Goal: Task Accomplishment & Management: Manage account settings

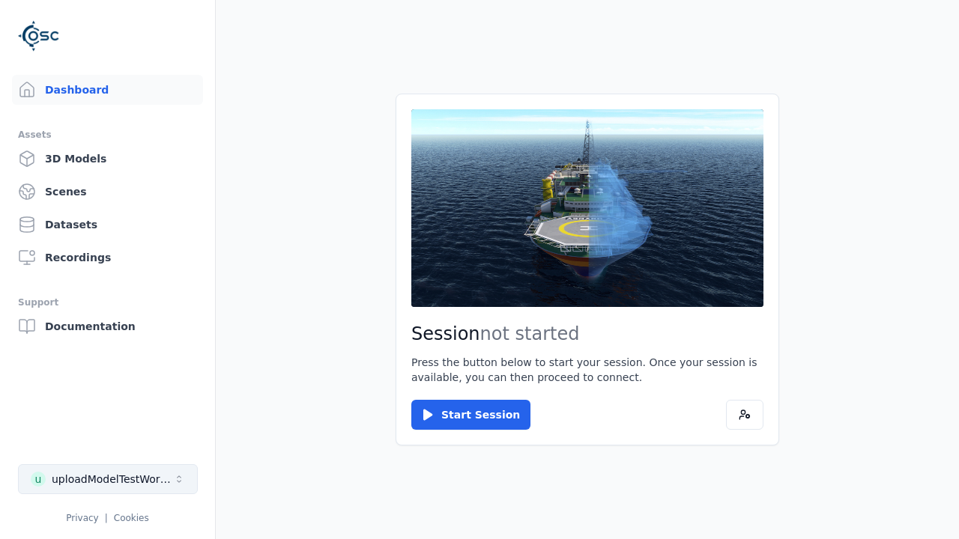
click at [108, 479] on div "uploadModelTestWorkspace" at bounding box center [112, 479] width 121 height 15
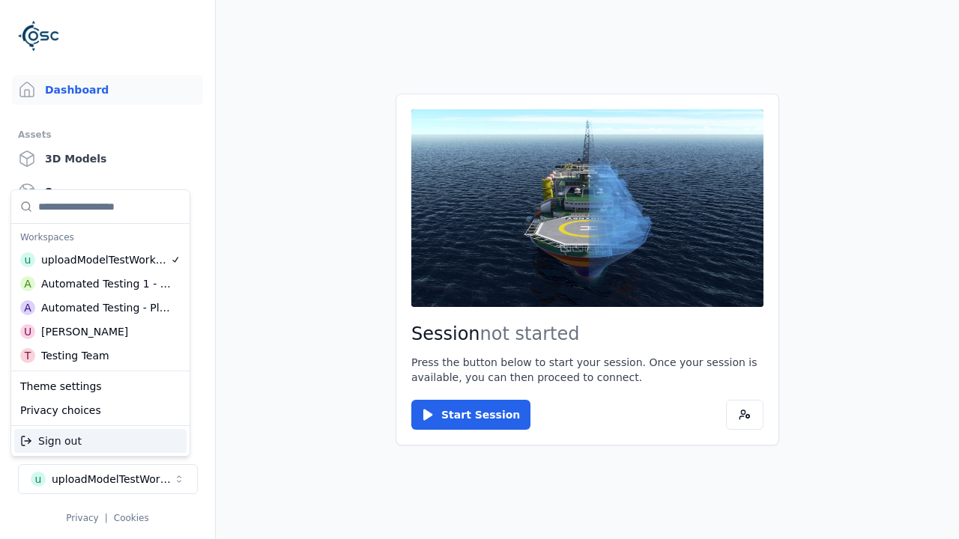
click at [100, 308] on div "Automated Testing - Playwright" at bounding box center [106, 307] width 130 height 15
click at [479, 270] on html "Support Dashboard Assets 3D Models Scenes Datasets Recordings Support Documenta…" at bounding box center [479, 269] width 959 height 539
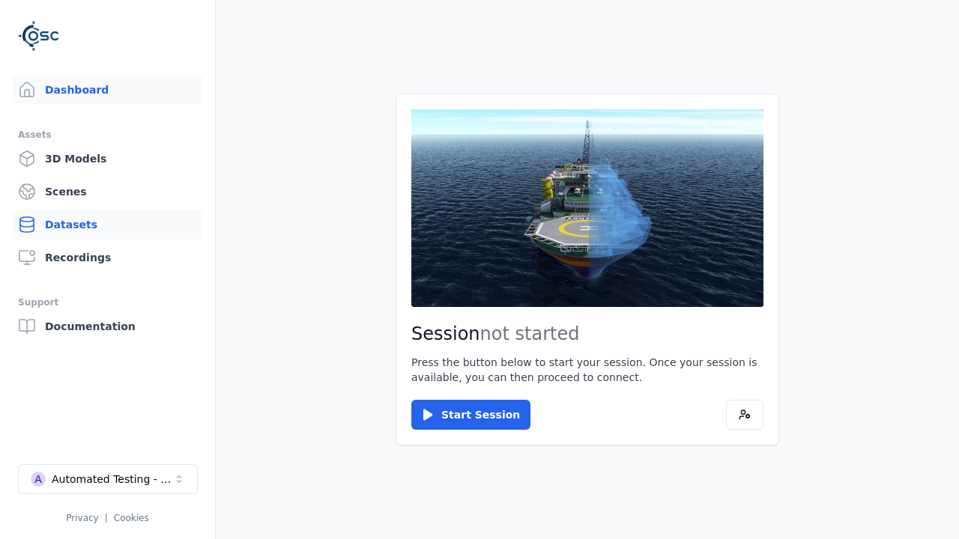
click at [107, 225] on link "Datasets" at bounding box center [107, 225] width 191 height 30
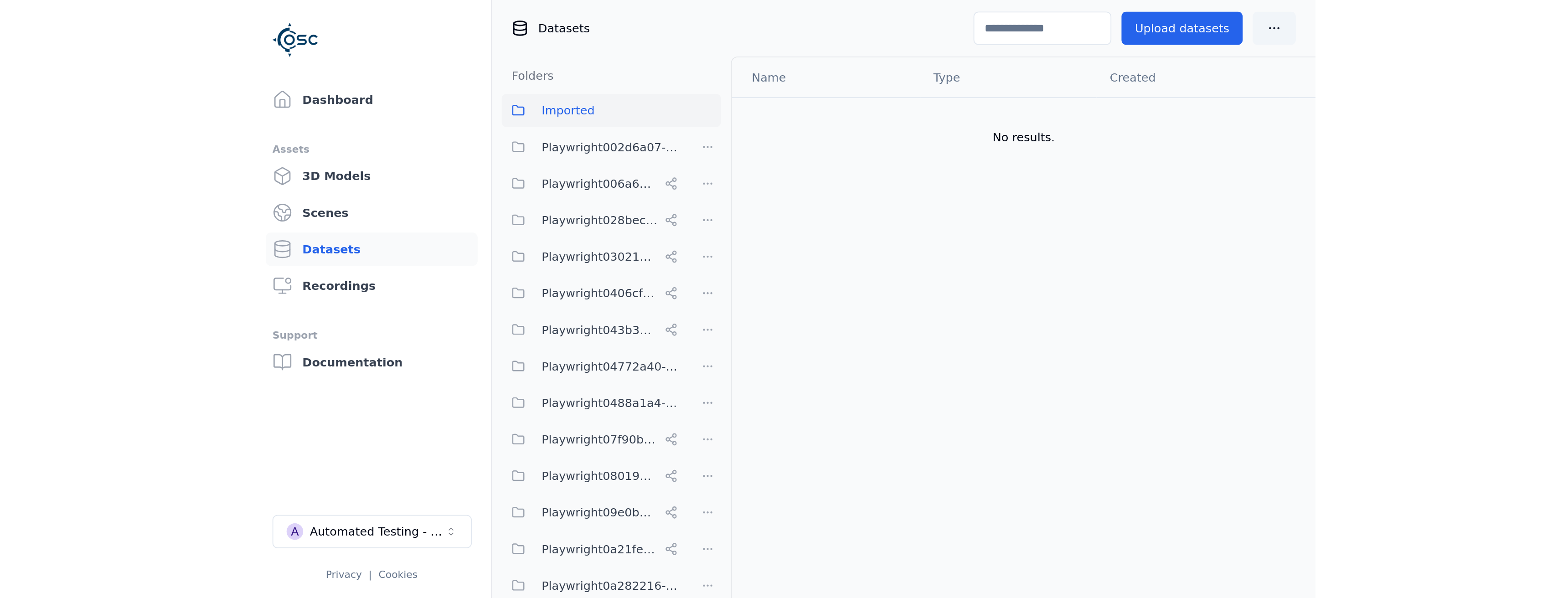
scroll to position [5779, 0]
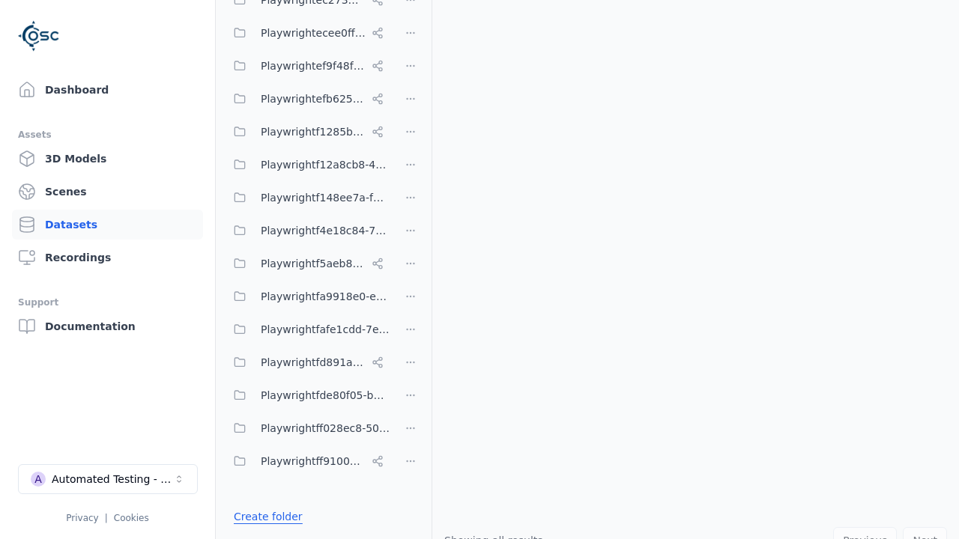
click at [264, 517] on link "Create folder" at bounding box center [268, 516] width 69 height 15
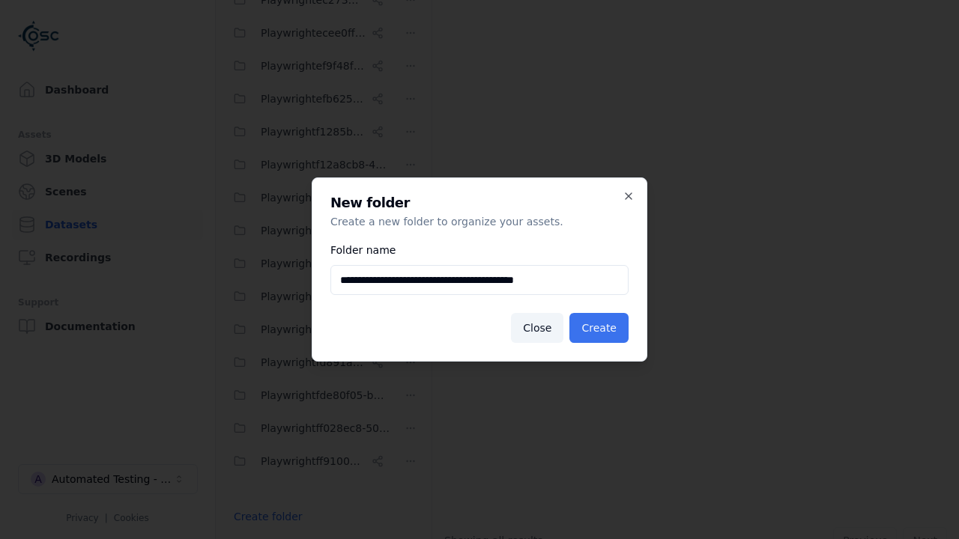
type input "**********"
click at [601, 328] on button "Create" at bounding box center [598, 328] width 59 height 30
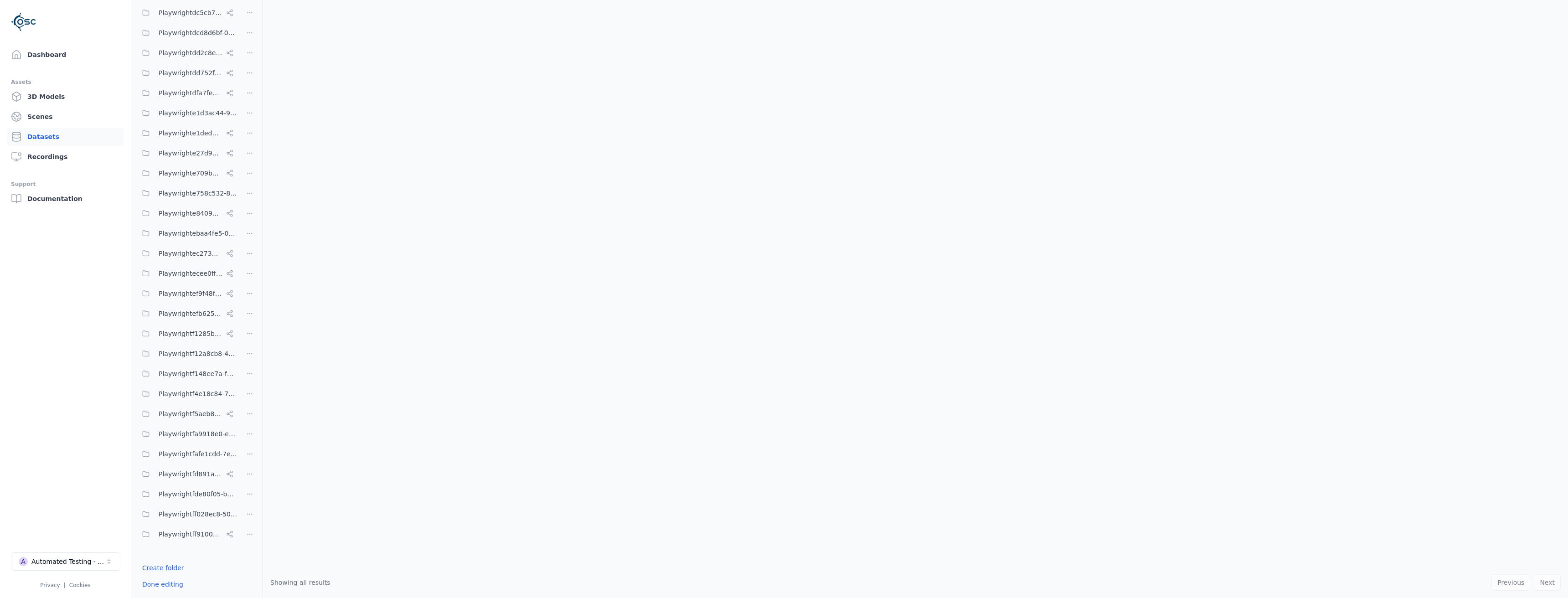
scroll to position [5566, 0]
click at [160, 328] on button "Done editing" at bounding box center [163, 585] width 52 height 16
click at [152, 328] on button "Edit list" at bounding box center [154, 585] width 35 height 16
